Goal: Information Seeking & Learning: Learn about a topic

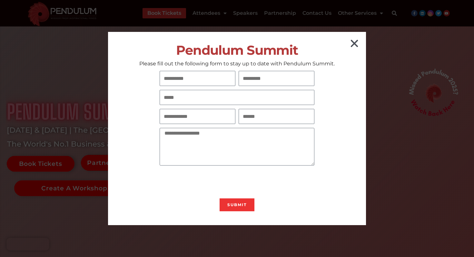
click at [352, 43] on icon "Close" at bounding box center [354, 43] width 10 height 10
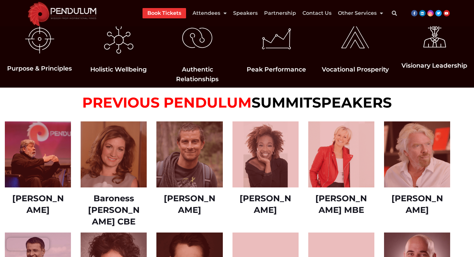
scroll to position [712, 0]
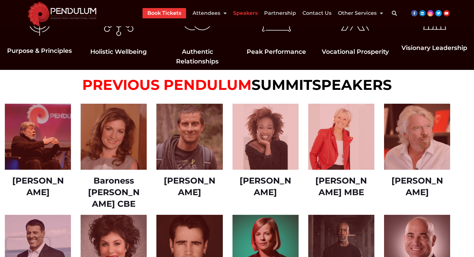
click at [249, 15] on link "Speakers" at bounding box center [245, 13] width 24 height 10
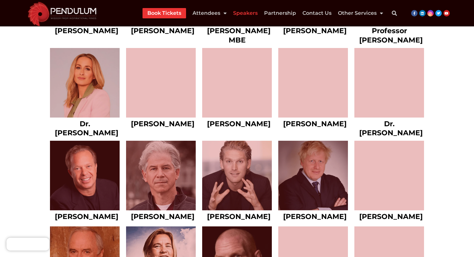
scroll to position [1395, 0]
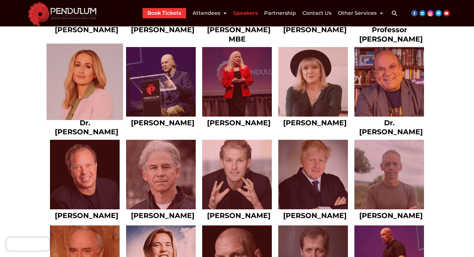
click at [80, 118] on link at bounding box center [84, 81] width 77 height 77
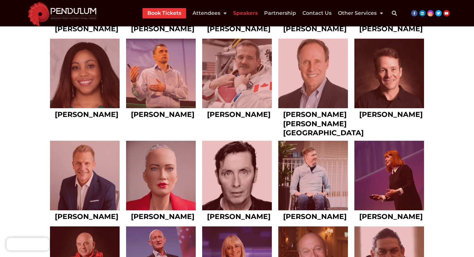
scroll to position [2093, 0]
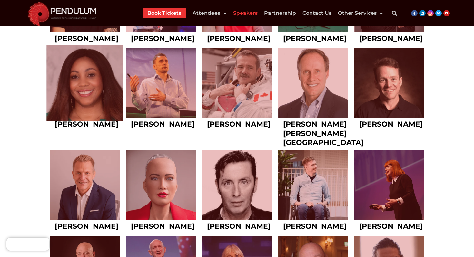
click at [88, 121] on link at bounding box center [84, 83] width 77 height 77
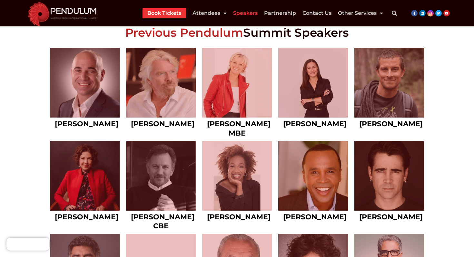
scroll to position [297, 0]
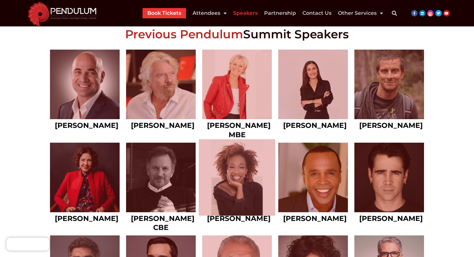
click at [249, 181] on link at bounding box center [236, 177] width 77 height 77
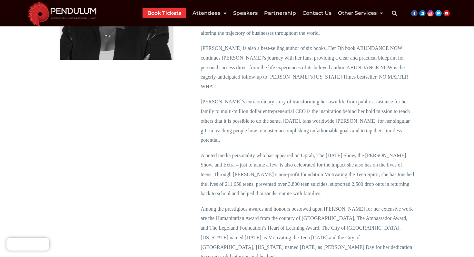
scroll to position [154, 0]
